Goal: Task Accomplishment & Management: Complete application form

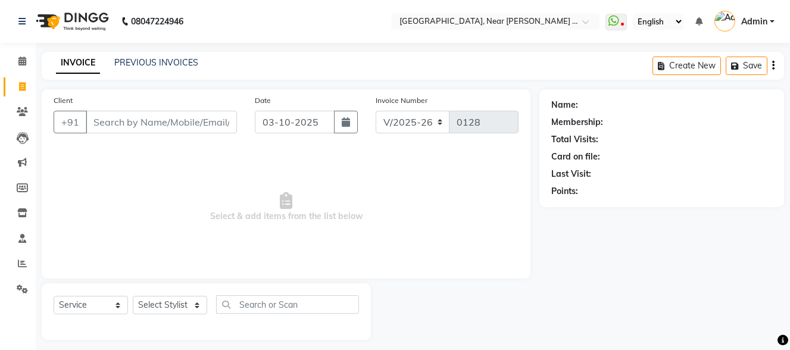
select select "5103"
select select "service"
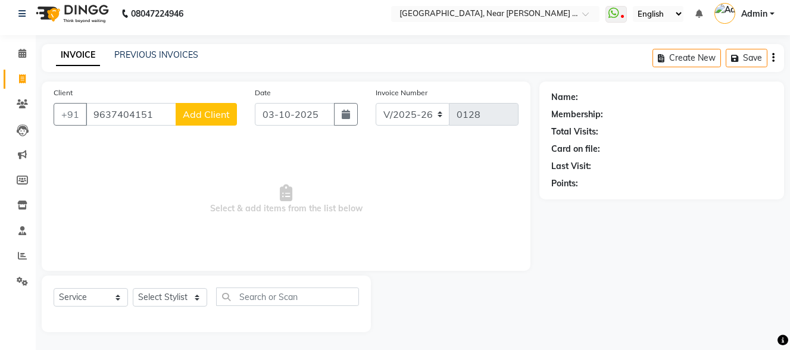
type input "9637404151"
click at [186, 114] on span "Add Client" at bounding box center [206, 114] width 47 height 12
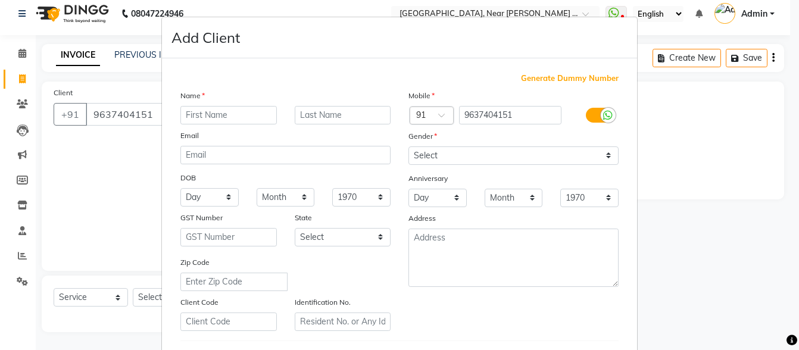
click at [201, 111] on input "text" at bounding box center [228, 115] width 96 height 18
type input "[PERSON_NAME]"
click at [328, 113] on input "text" at bounding box center [343, 115] width 96 height 18
type input "Dable"
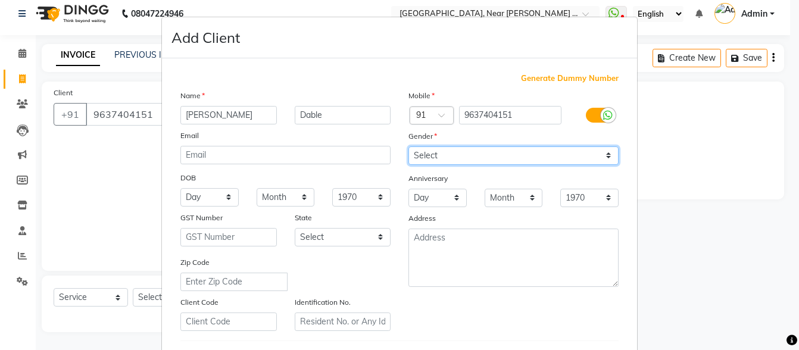
click at [429, 157] on select "Select [DEMOGRAPHIC_DATA] [DEMOGRAPHIC_DATA] Other Prefer Not To Say" at bounding box center [513, 155] width 210 height 18
select select "[DEMOGRAPHIC_DATA]"
click at [408, 146] on select "Select [DEMOGRAPHIC_DATA] [DEMOGRAPHIC_DATA] Other Prefer Not To Say" at bounding box center [513, 155] width 210 height 18
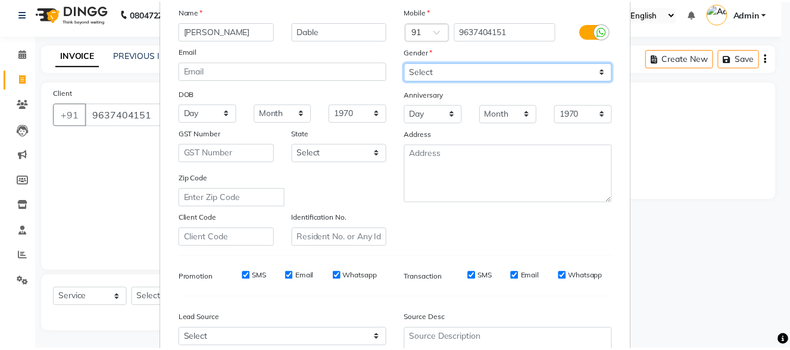
scroll to position [199, 0]
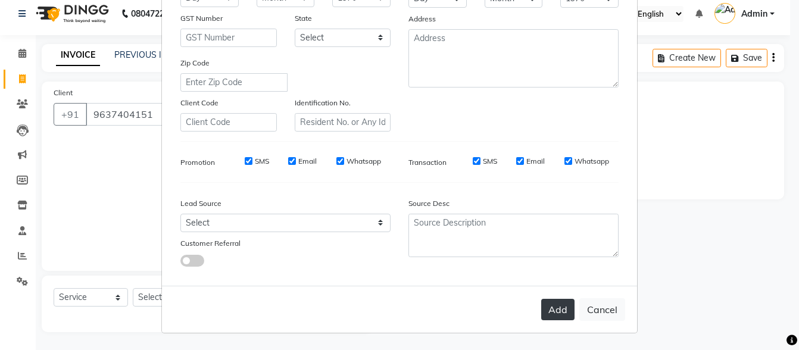
click at [552, 312] on button "Add" at bounding box center [557, 309] width 33 height 21
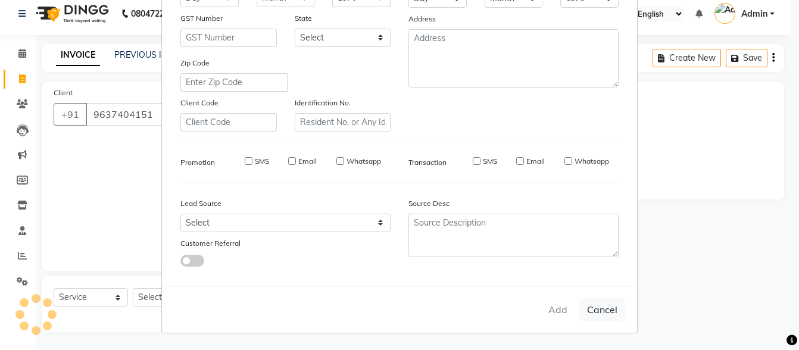
select select
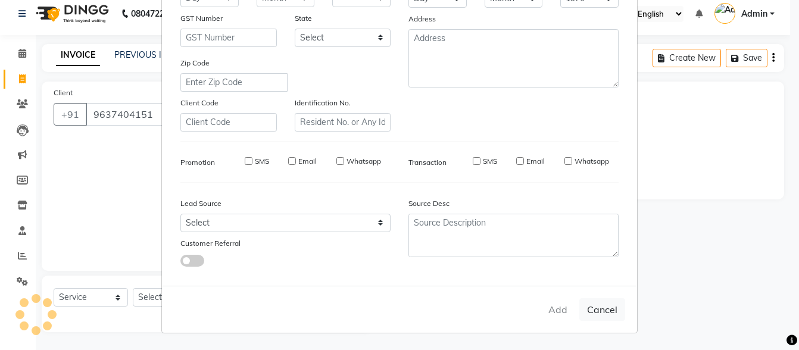
select select
checkbox input "false"
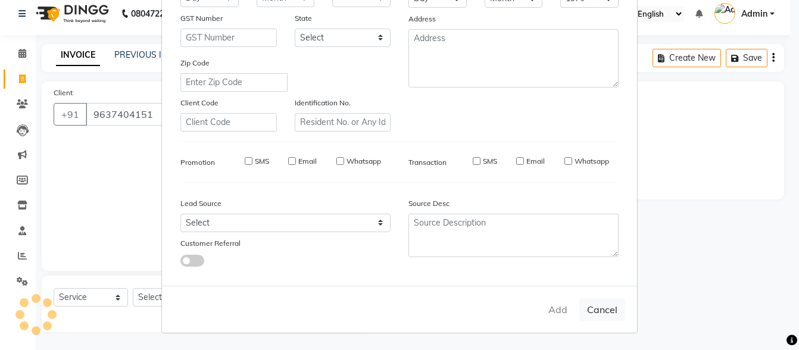
checkbox input "false"
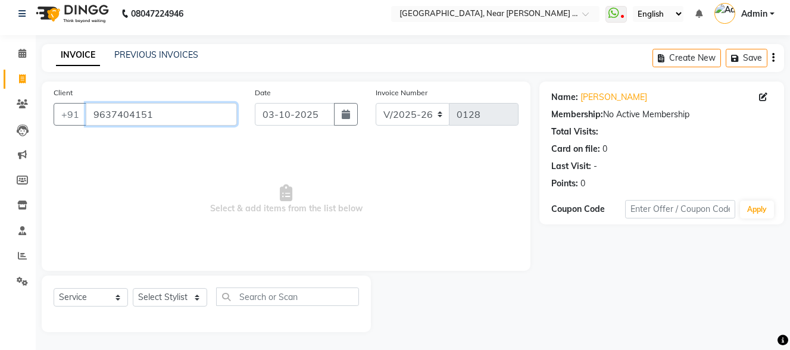
click at [174, 114] on input "9637404151" at bounding box center [161, 114] width 151 height 23
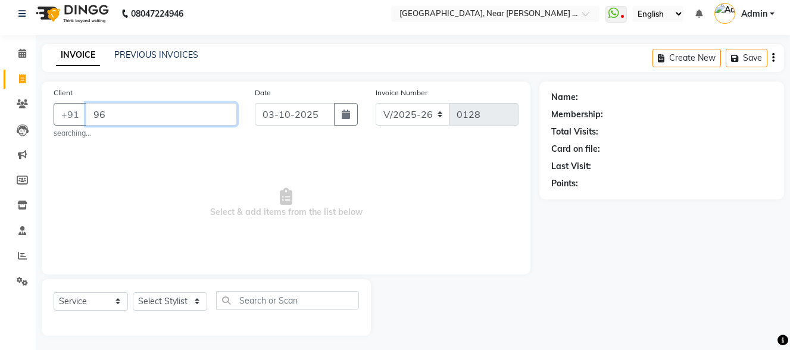
type input "9"
